Goal: Task Accomplishment & Management: Complete application form

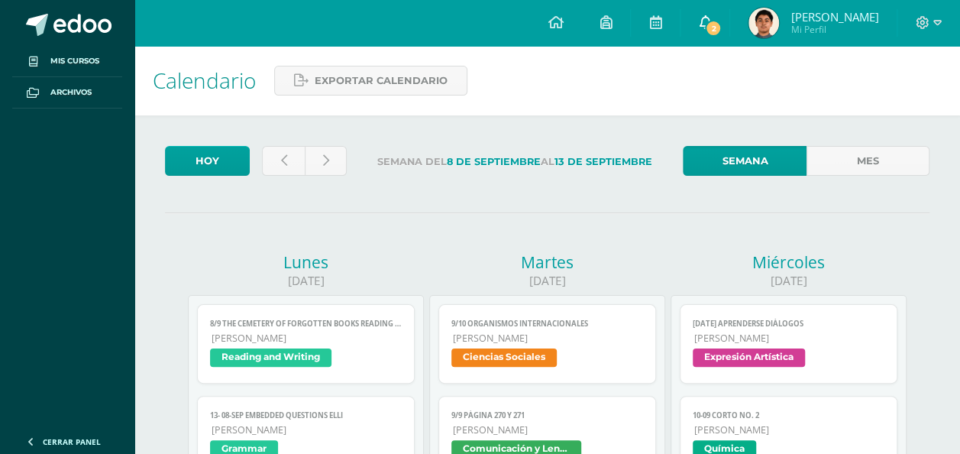
click at [711, 24] on icon at bounding box center [705, 22] width 12 height 14
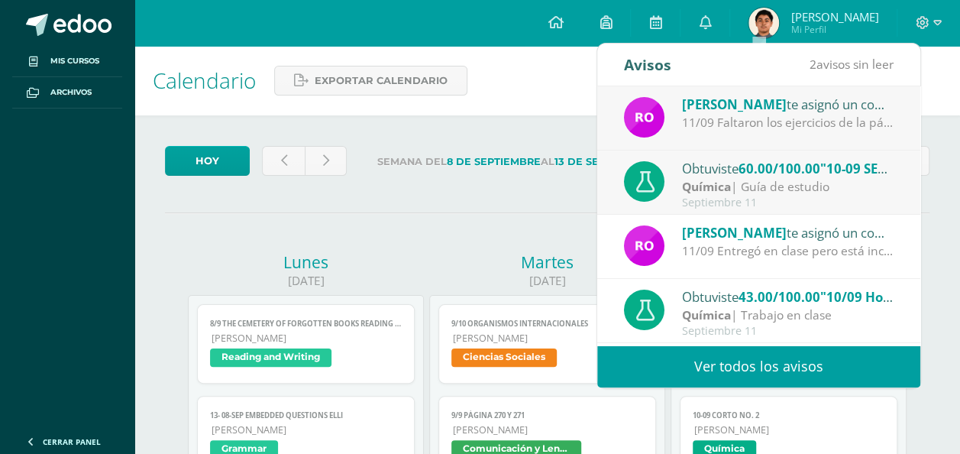
click at [725, 164] on div "Obtuviste 60.00/100.00 "10-09 SEGUNDA ENTREGA DE GUÍA" en Química" at bounding box center [788, 168] width 212 height 20
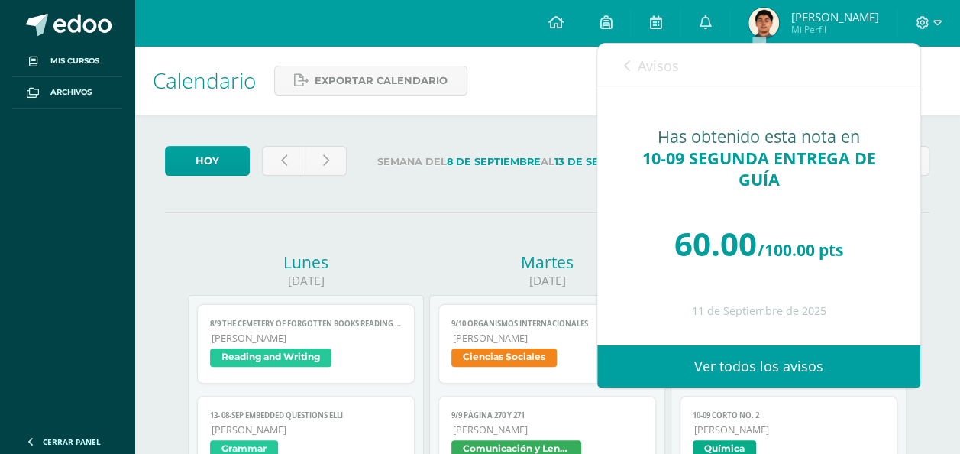
click at [656, 61] on span "Avisos" at bounding box center [658, 66] width 41 height 18
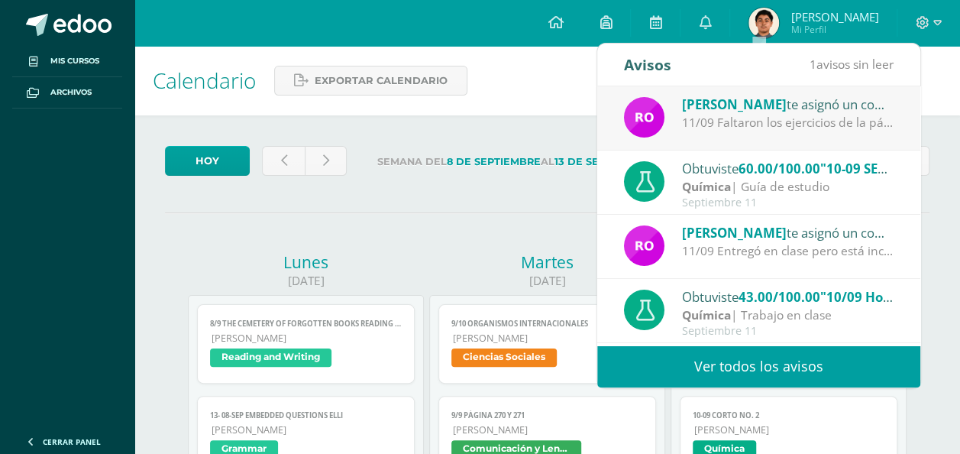
click at [659, 109] on img at bounding box center [644, 117] width 40 height 40
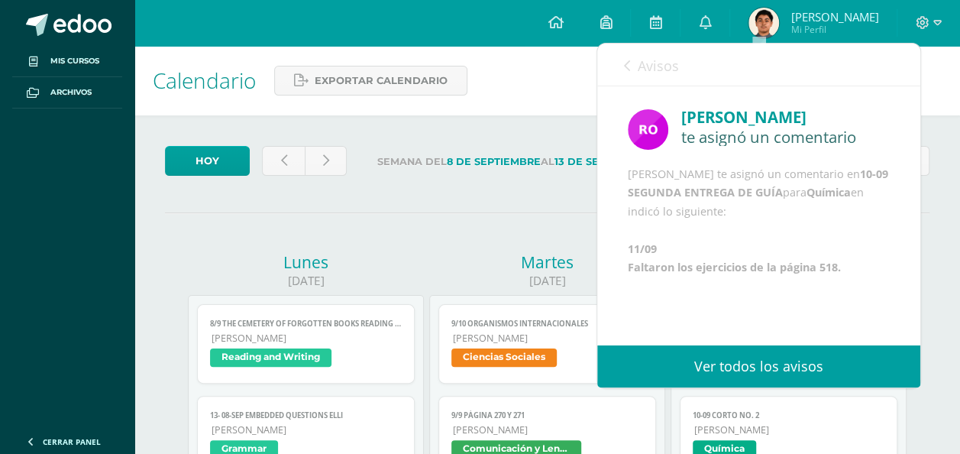
scroll to position [21, 0]
click at [627, 75] on link "Avisos" at bounding box center [651, 66] width 55 height 44
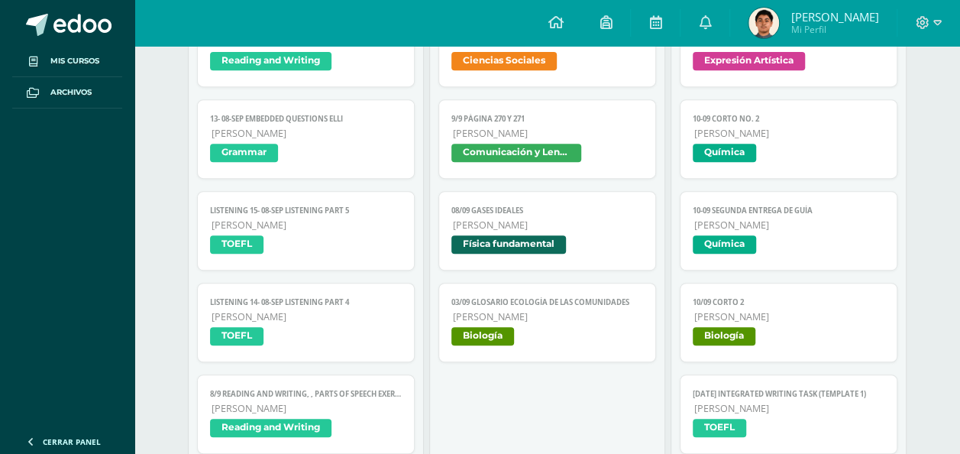
scroll to position [535, 0]
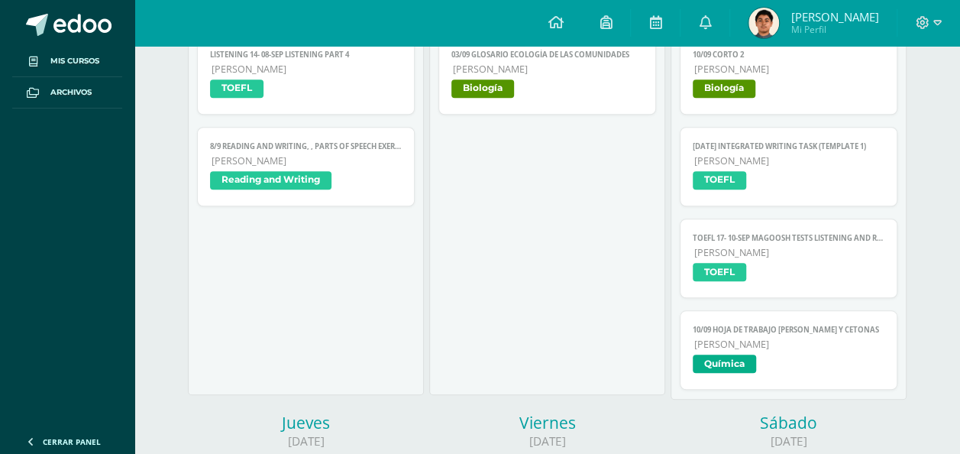
scroll to position [455, 0]
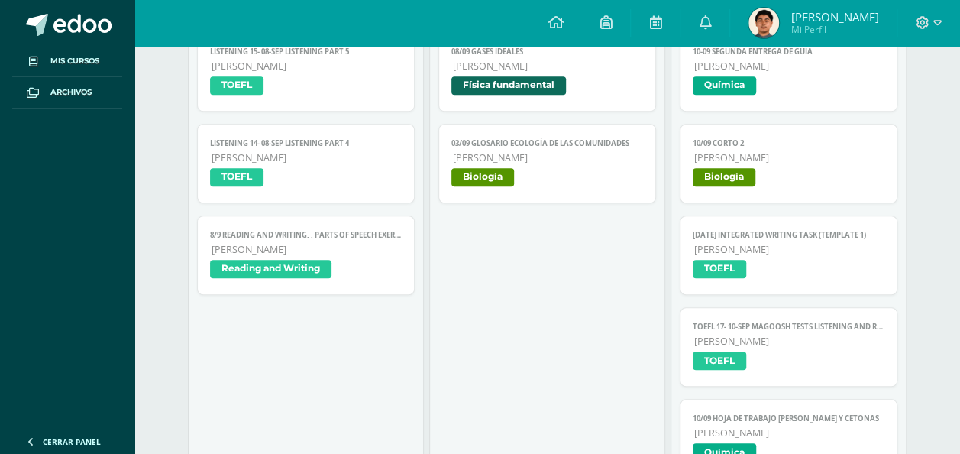
click at [610, 160] on span "[PERSON_NAME]" at bounding box center [548, 157] width 190 height 13
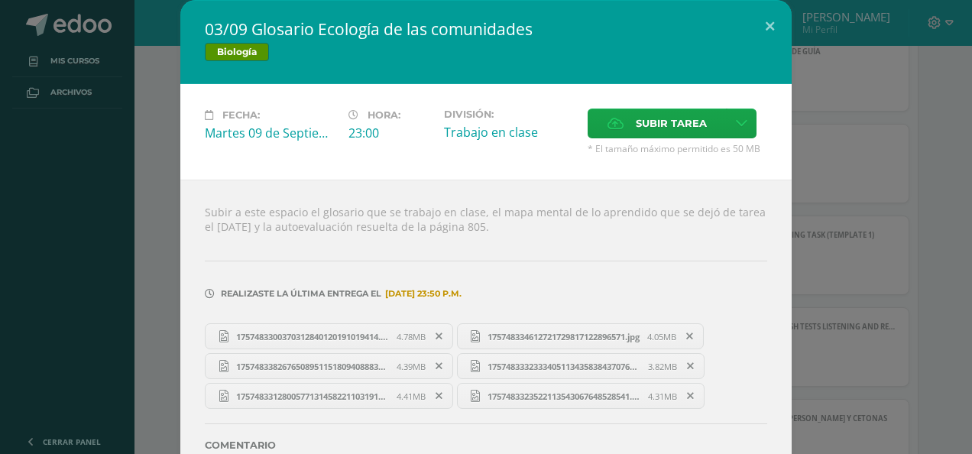
click at [527, 390] on span "1757483323522113543067648528541.jpg" at bounding box center [564, 395] width 168 height 11
click at [358, 396] on span "17574833128005771314582211031918.jpg" at bounding box center [312, 395] width 168 height 11
click at [352, 367] on span "17574833826765089511518094088830.jpg" at bounding box center [312, 366] width 168 height 11
click at [545, 334] on span "175748334612721729817122896571.jpg" at bounding box center [563, 336] width 167 height 11
click at [104, 177] on div "03/09 Glosario Ecología de las comunidades Biología Fecha: Martes 09 de Septiem…" at bounding box center [485, 248] width 959 height 496
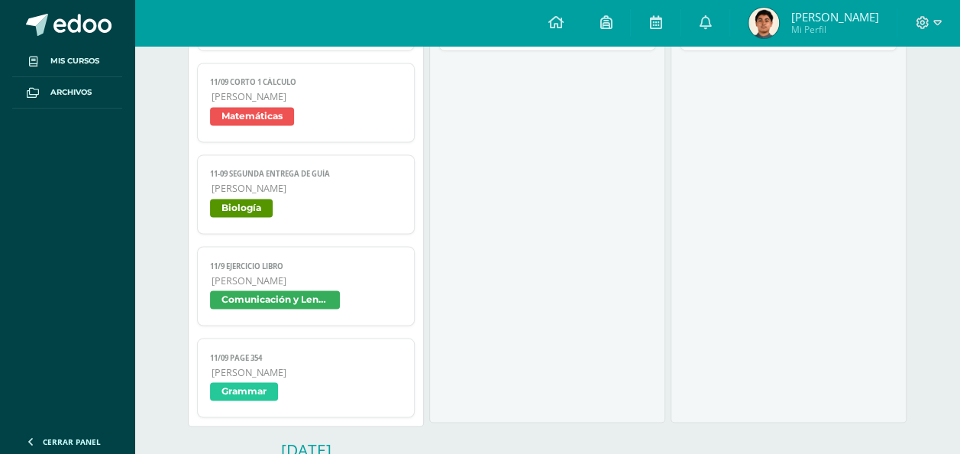
scroll to position [1295, 0]
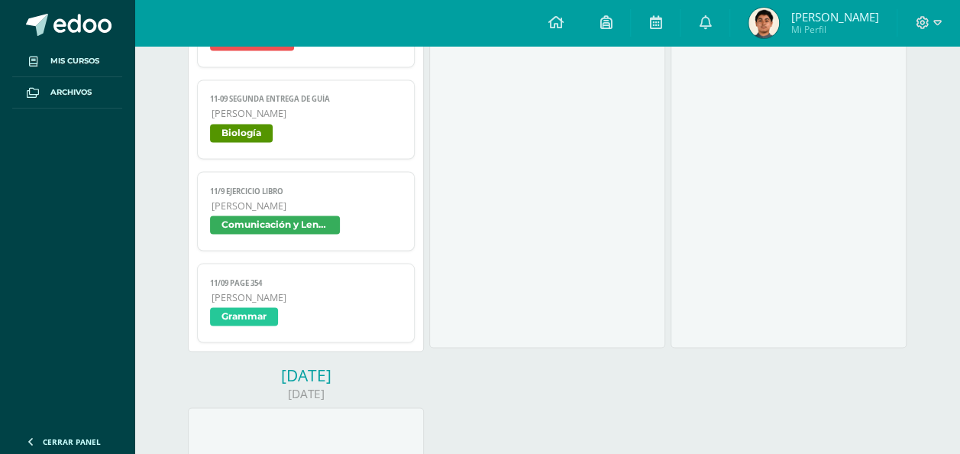
click at [351, 124] on span "Biología" at bounding box center [306, 135] width 192 height 22
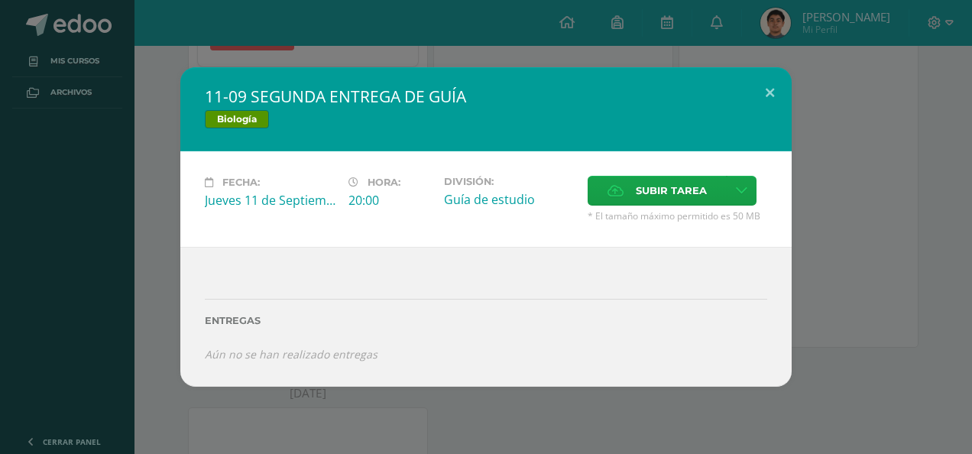
click at [159, 275] on div "11-09 SEGUNDA ENTREGA DE GUÍA Biología Fecha: Jueves 11 de Septiembre Hora: 20:…" at bounding box center [485, 226] width 959 height 319
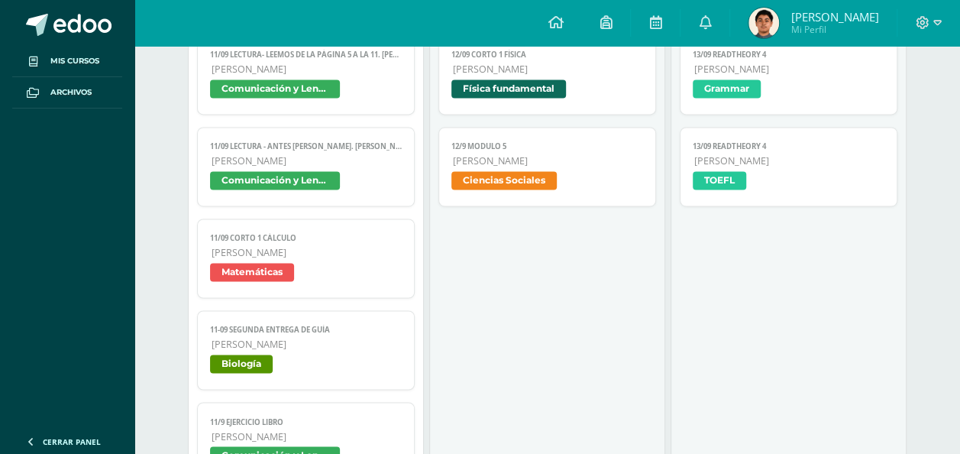
scroll to position [1066, 0]
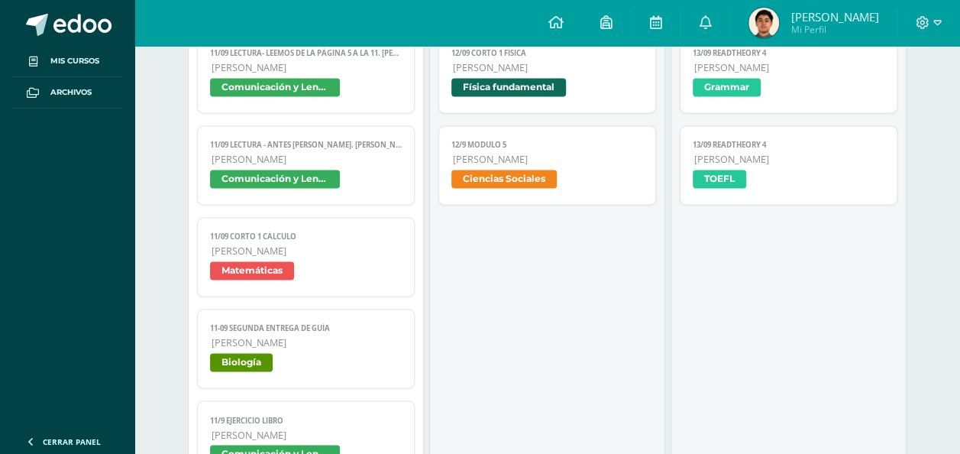
click at [354, 354] on span "Biología" at bounding box center [306, 364] width 192 height 22
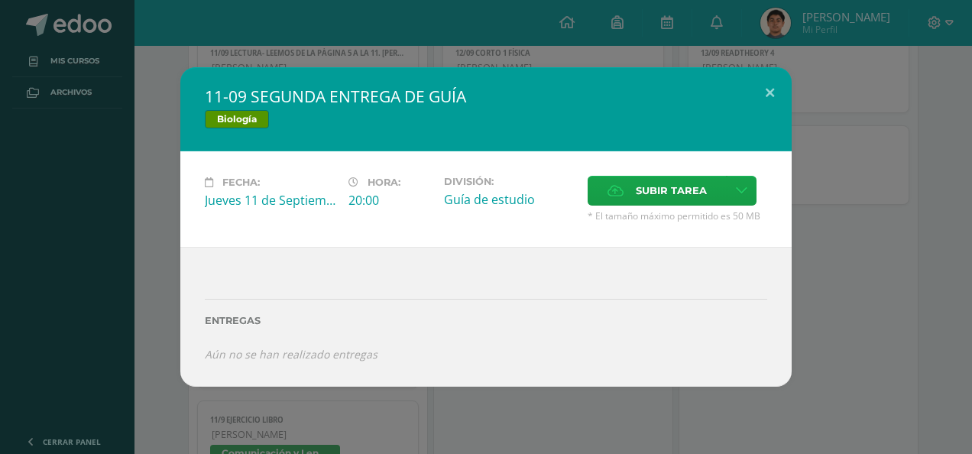
click at [615, 211] on span "* El tamaño máximo permitido es 50 MB" at bounding box center [676, 215] width 179 height 13
click at [619, 201] on label "Subir tarea" at bounding box center [656, 191] width 139 height 30
click at [0, 0] on input "Subir tarea" at bounding box center [0, 0] width 0 height 0
click at [664, 191] on span "Subir tarea" at bounding box center [670, 190] width 71 height 28
click at [0, 0] on input "Subir tarea" at bounding box center [0, 0] width 0 height 0
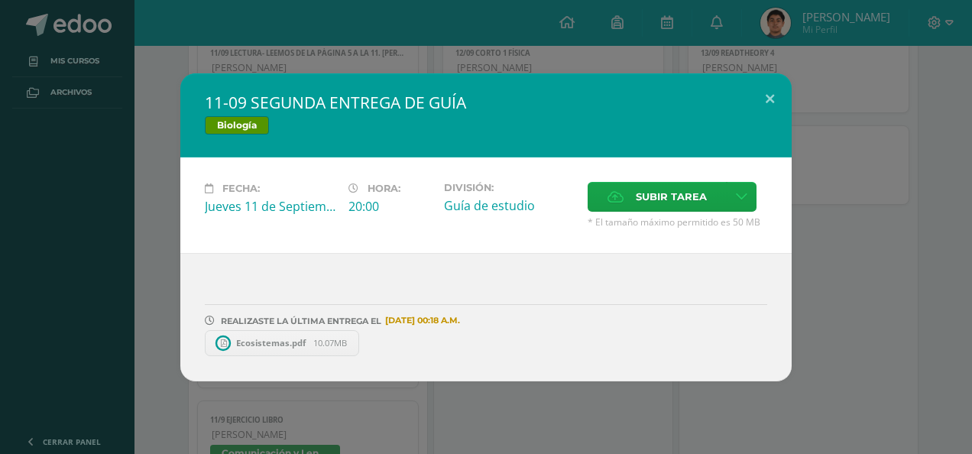
click at [753, 421] on div "11-09 SEGUNDA ENTREGA DE GUÍA Biología Fecha: Jueves 11 de Septiembre Hora: 20:…" at bounding box center [486, 227] width 972 height 454
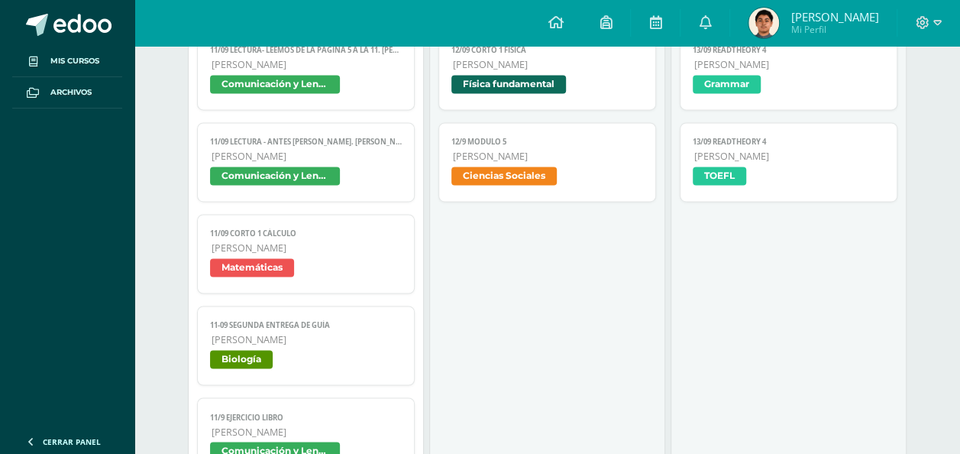
scroll to position [917, 0]
